Goal: Information Seeking & Learning: Learn about a topic

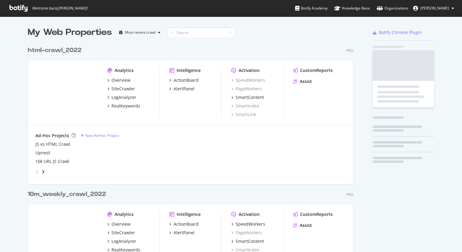
scroll to position [247, 453]
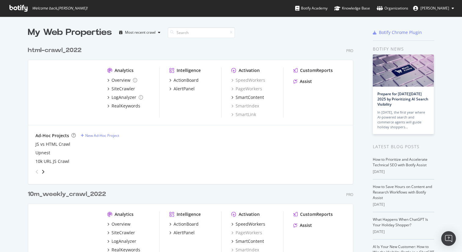
click at [54, 51] on div "html-crawl_2022" at bounding box center [55, 50] width 54 height 9
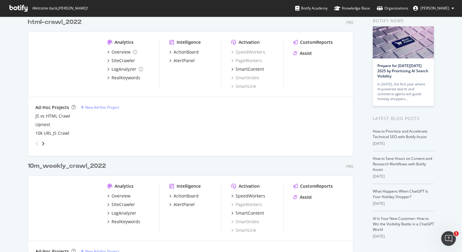
scroll to position [31, 0]
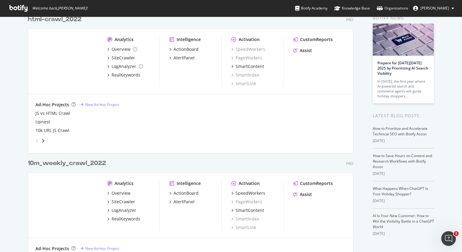
click at [64, 165] on div "10m_weekly_crawl_2022" at bounding box center [67, 163] width 78 height 9
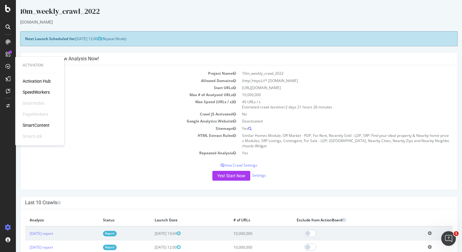
click at [32, 93] on div "SpeedWorkers" at bounding box center [36, 92] width 27 height 6
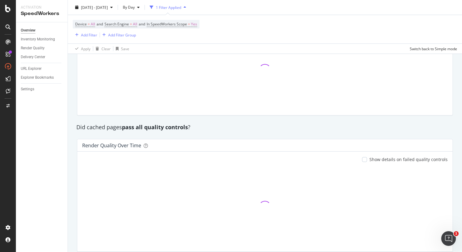
scroll to position [460, 0]
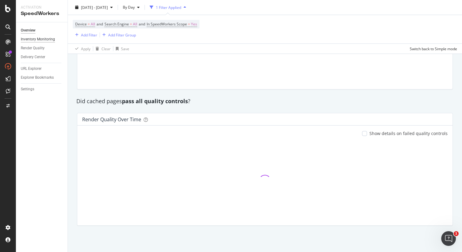
click at [39, 42] on div "Inventory Monitoring" at bounding box center [38, 39] width 34 height 6
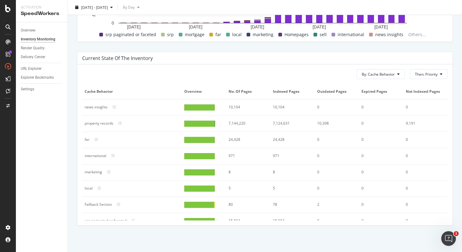
scroll to position [280, 0]
